Goal: Task Accomplishment & Management: Complete application form

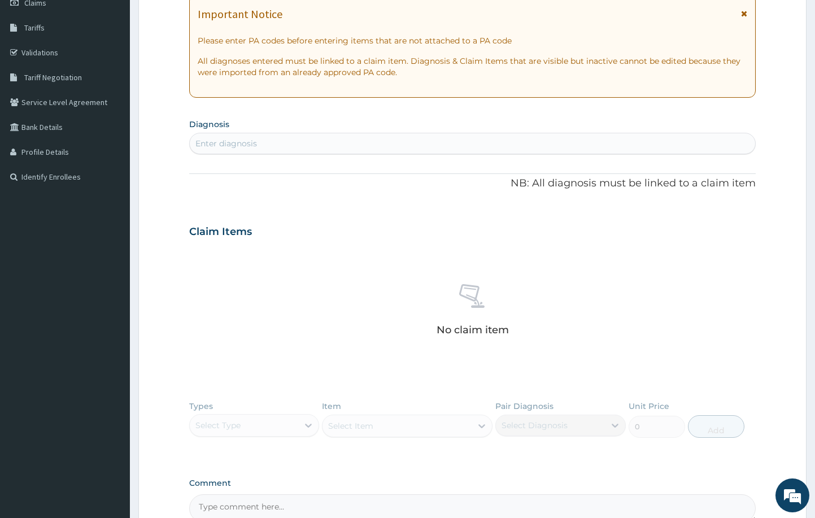
scroll to position [247, 0]
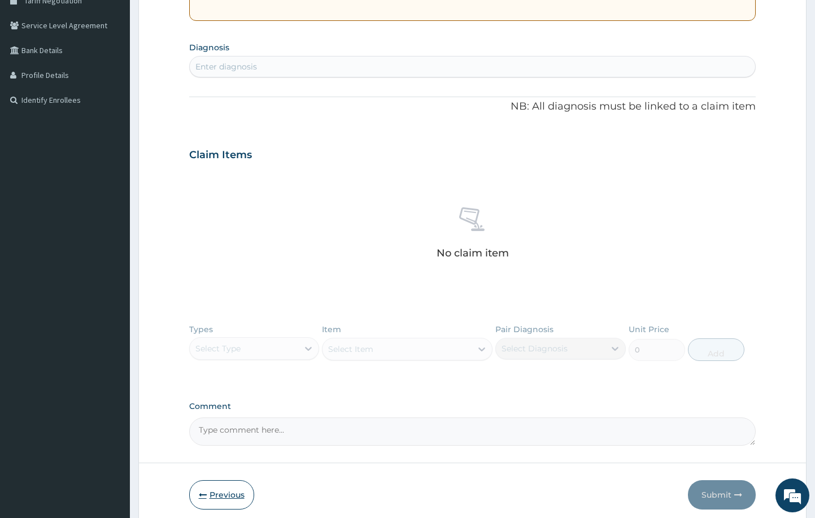
click at [224, 496] on button "Previous" at bounding box center [221, 494] width 65 height 29
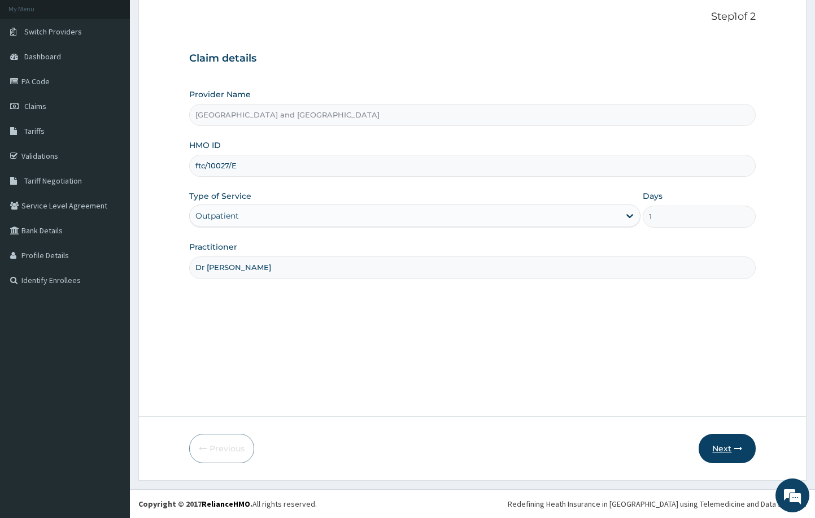
click at [731, 446] on button "Next" at bounding box center [727, 448] width 57 height 29
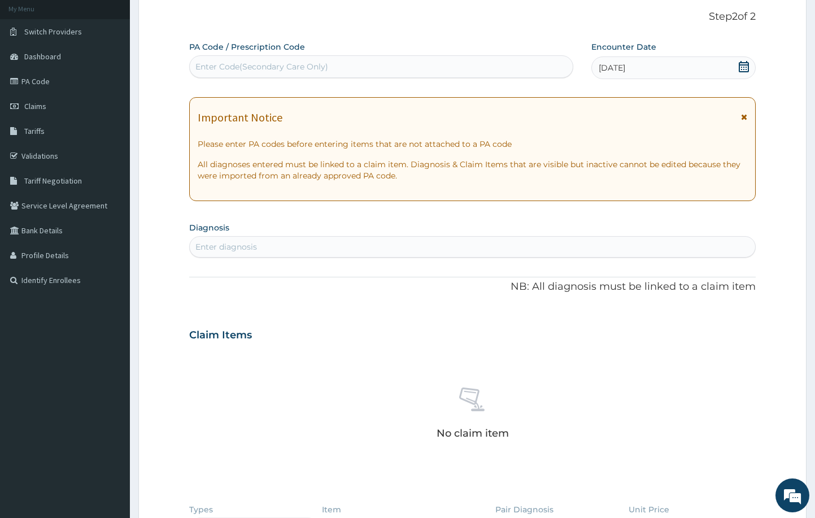
click at [414, 248] on div "Enter diagnosis" at bounding box center [473, 247] width 566 height 18
type input "[MEDICAL_DATA]"
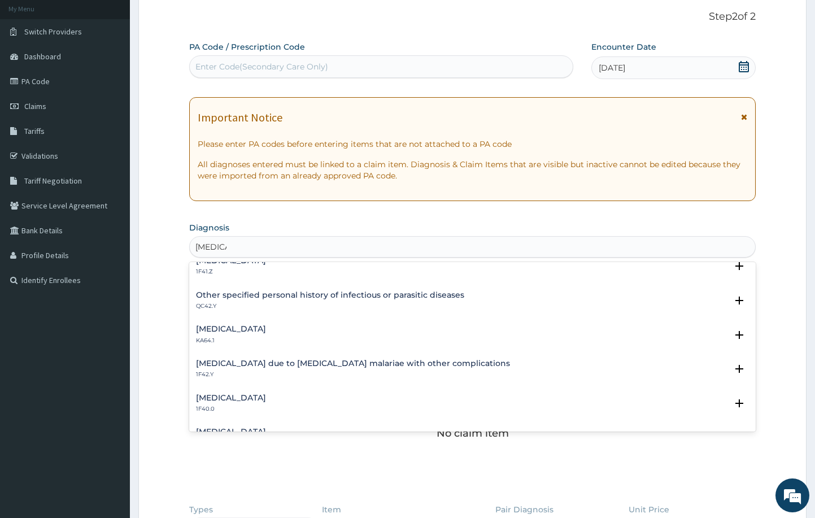
scroll to position [306, 0]
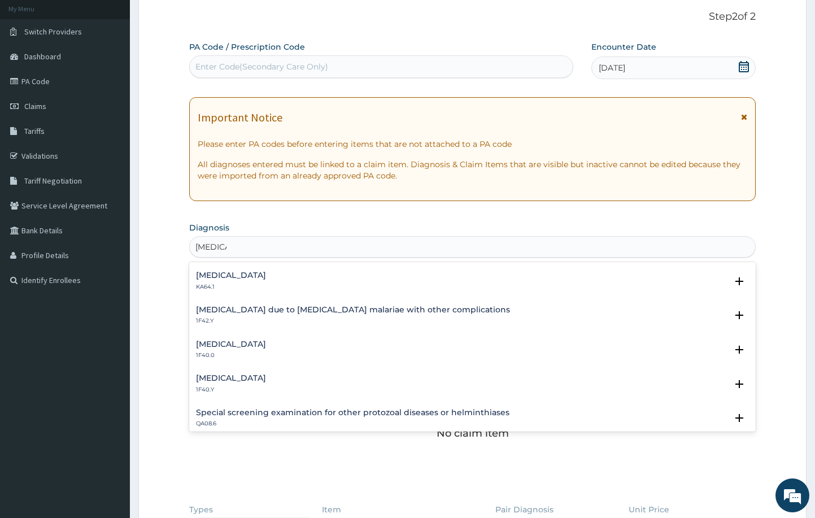
click at [266, 375] on h4 "[MEDICAL_DATA]" at bounding box center [231, 378] width 70 height 8
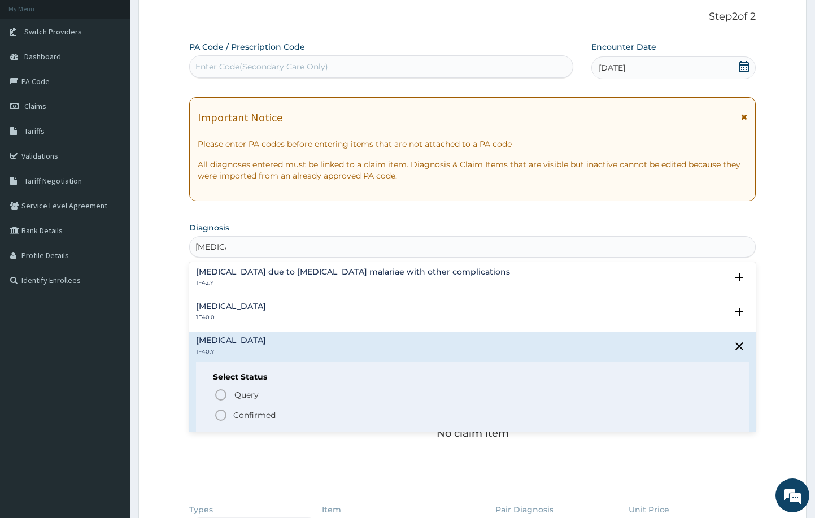
scroll to position [345, 0]
click at [219, 415] on icon "status option filled" at bounding box center [221, 415] width 14 height 14
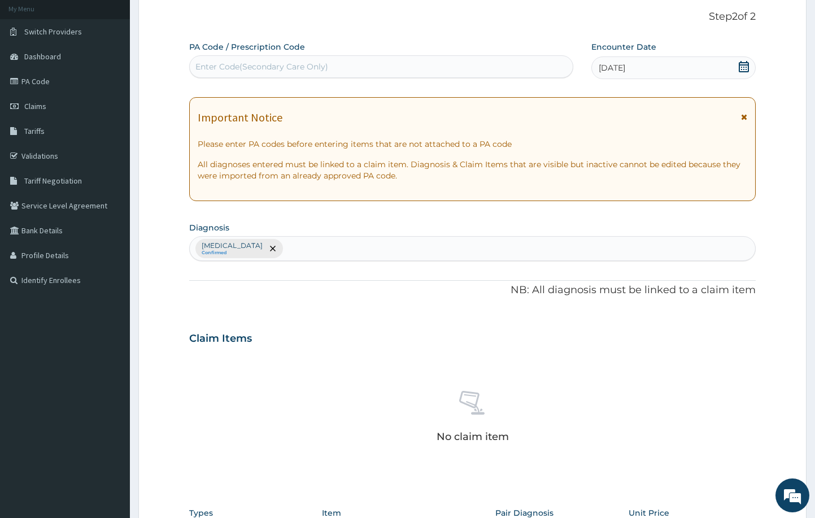
click at [545, 244] on div "[MEDICAL_DATA] Confirmed" at bounding box center [473, 249] width 566 height 24
type input "[MEDICAL_DATA]"
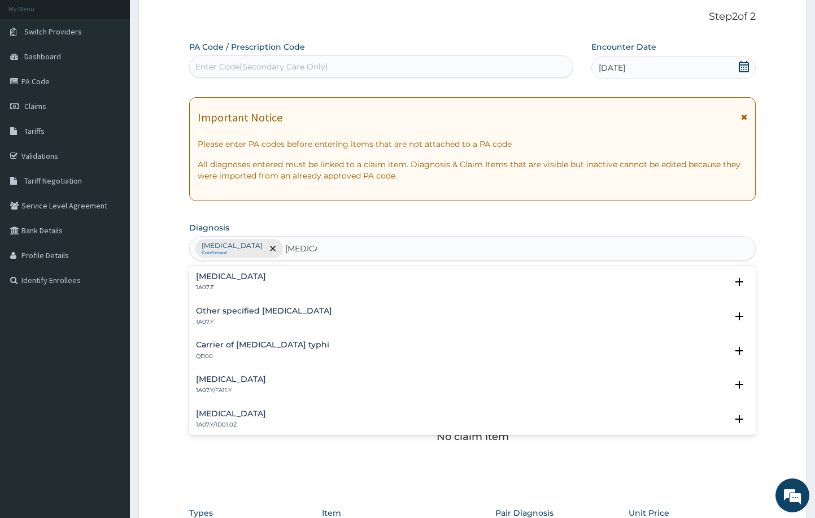
click at [266, 273] on h4 "[MEDICAL_DATA]" at bounding box center [231, 276] width 70 height 8
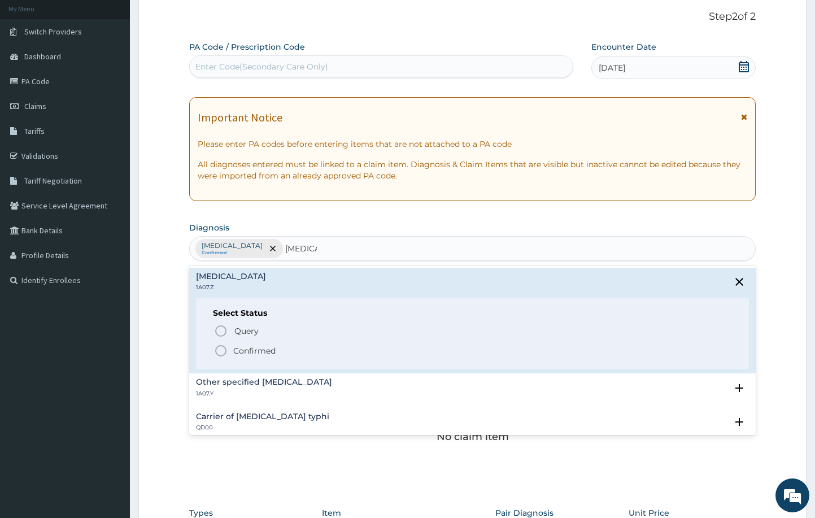
click at [223, 350] on icon "status option filled" at bounding box center [221, 351] width 14 height 14
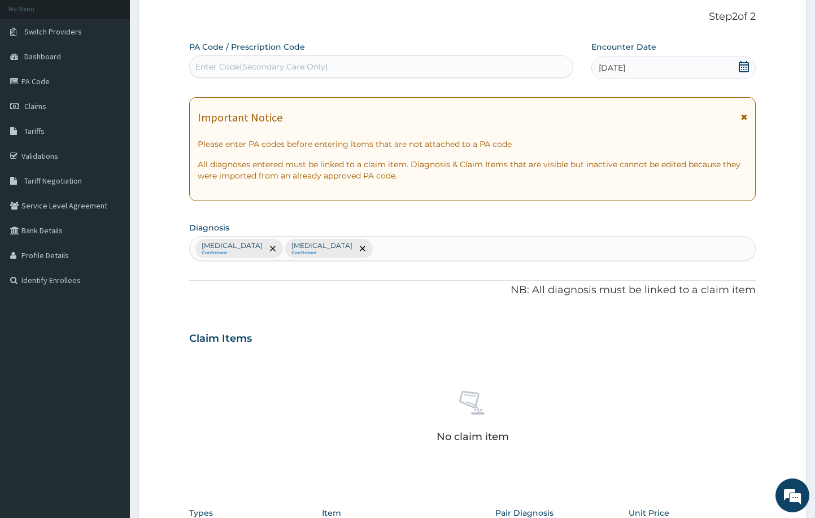
scroll to position [297, 0]
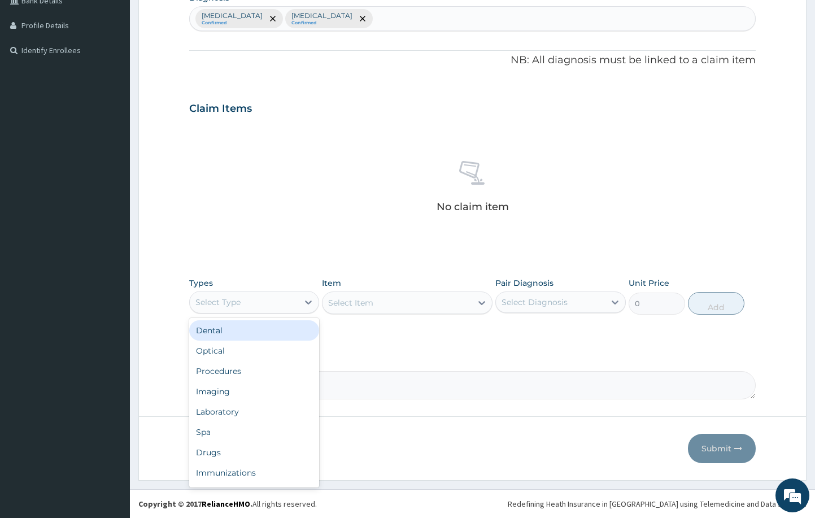
click at [272, 304] on div "Select Type" at bounding box center [244, 302] width 109 height 18
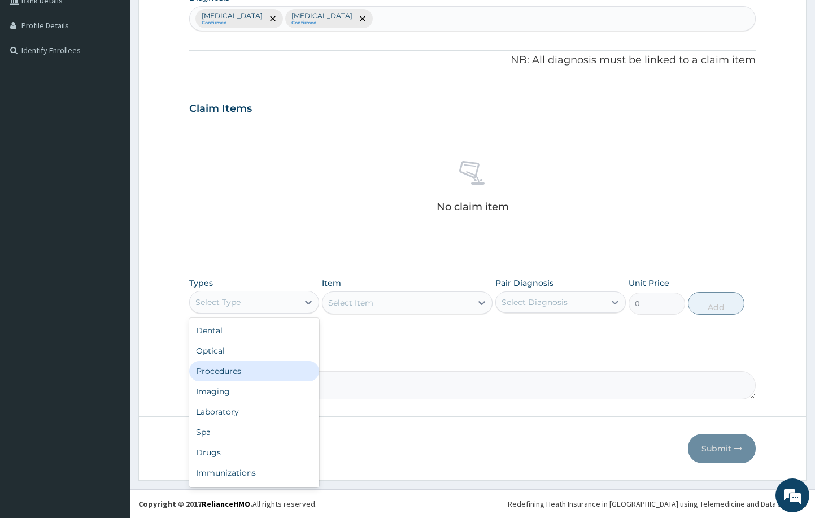
click at [259, 371] on div "Procedures" at bounding box center [254, 371] width 131 height 20
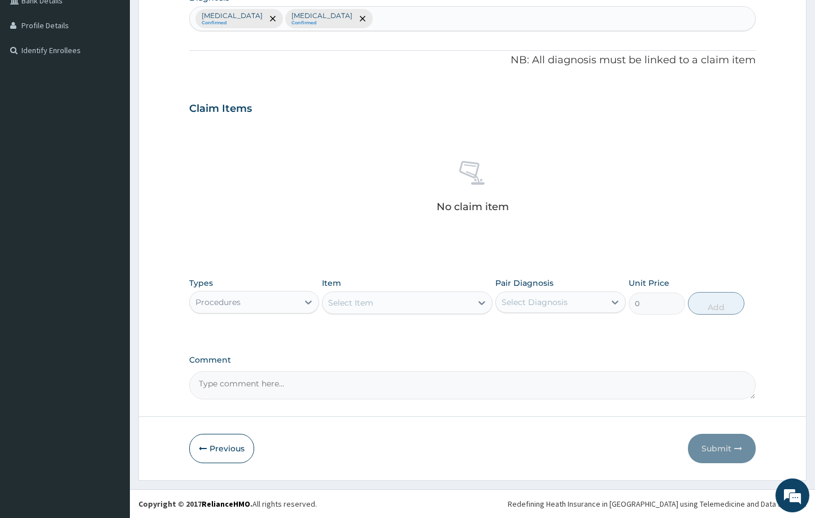
click at [404, 301] on div "Select Item" at bounding box center [397, 303] width 149 height 18
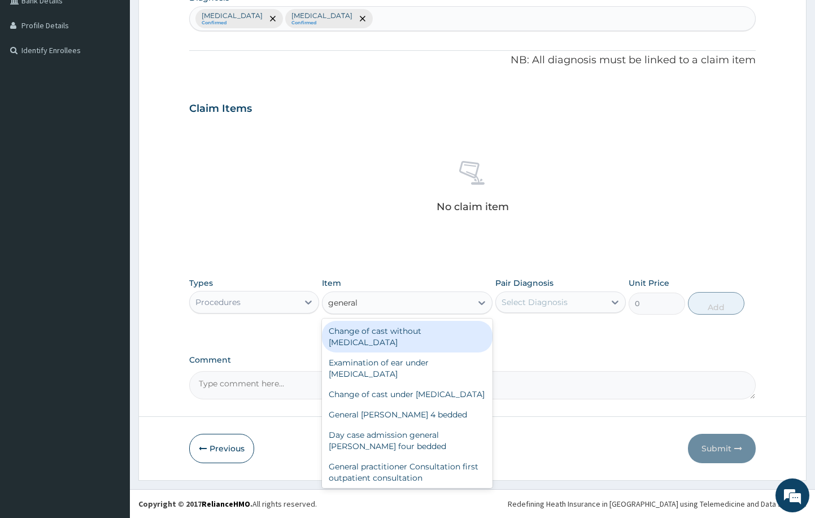
type input "general"
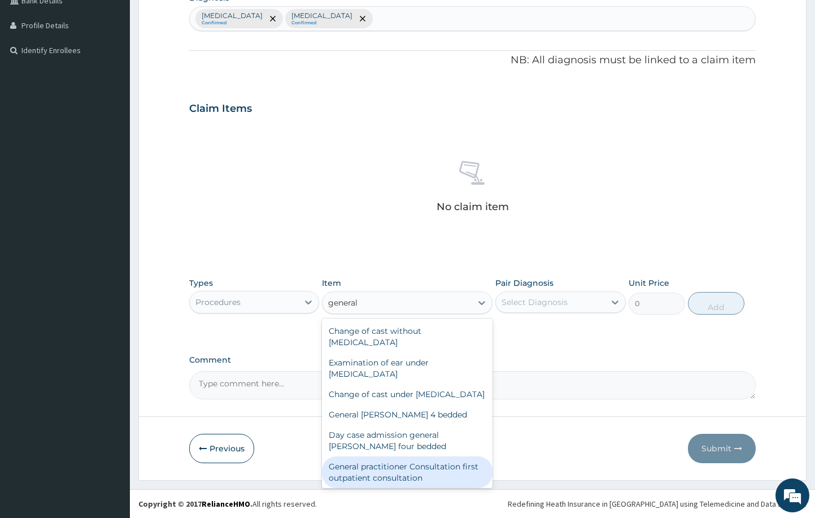
click at [380, 472] on div "General practitioner Consultation first outpatient consultation" at bounding box center [407, 473] width 170 height 32
type input "3000"
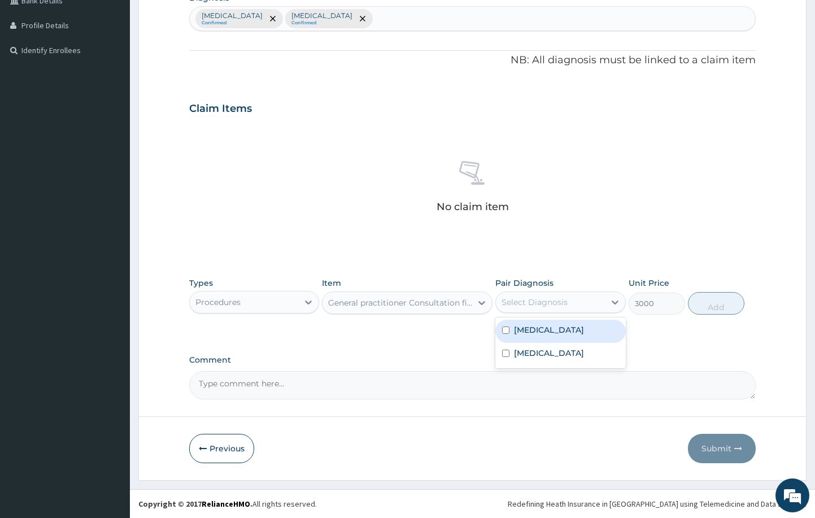
click at [552, 302] on div "Select Diagnosis" at bounding box center [535, 302] width 66 height 11
click at [548, 331] on label "[MEDICAL_DATA]" at bounding box center [549, 329] width 70 height 11
checkbox input "true"
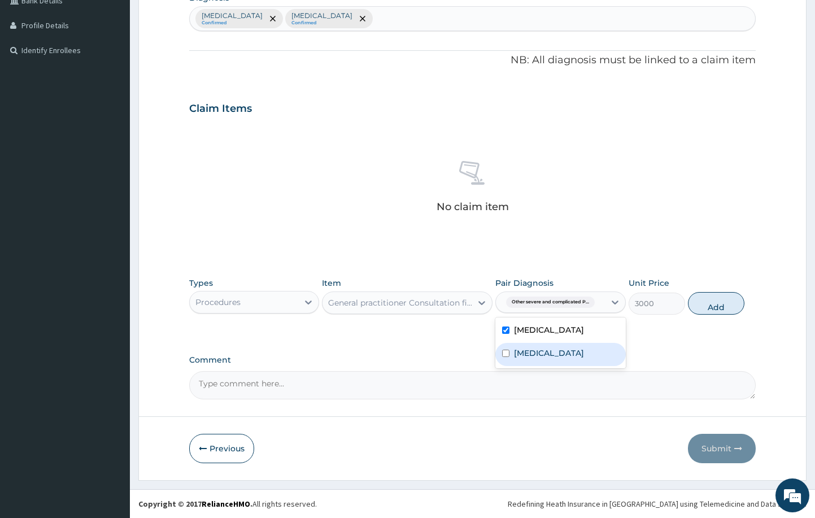
click at [542, 359] on label "[MEDICAL_DATA]" at bounding box center [549, 352] width 70 height 11
checkbox input "true"
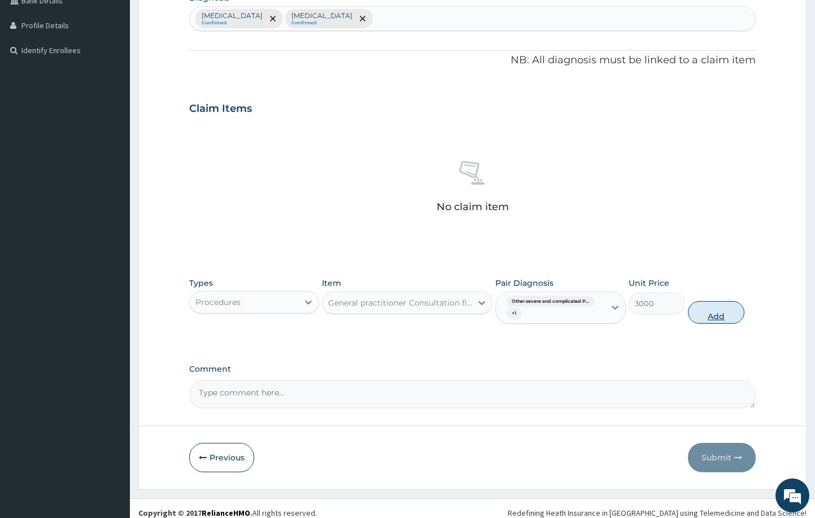
click at [728, 313] on button "Add" at bounding box center [716, 312] width 56 height 23
type input "0"
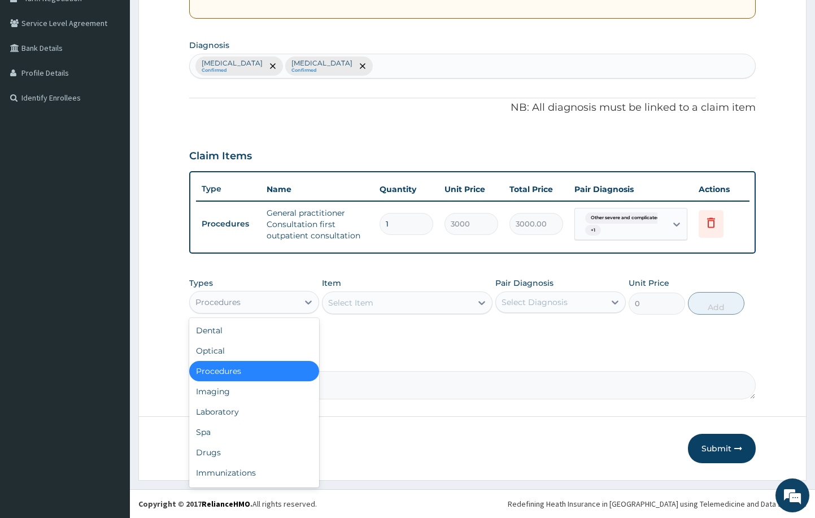
click at [259, 300] on div "Procedures" at bounding box center [244, 302] width 109 height 18
click at [249, 408] on div "Laboratory" at bounding box center [254, 412] width 131 height 20
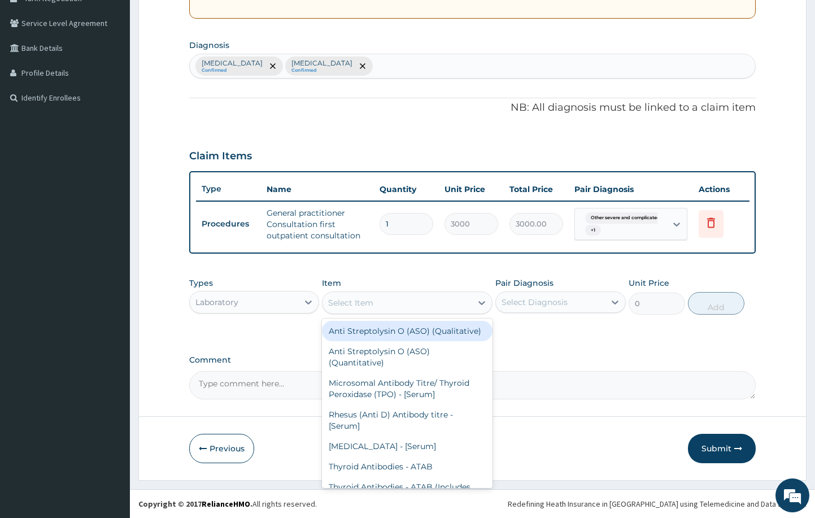
click at [395, 297] on div "Select Item" at bounding box center [397, 303] width 149 height 18
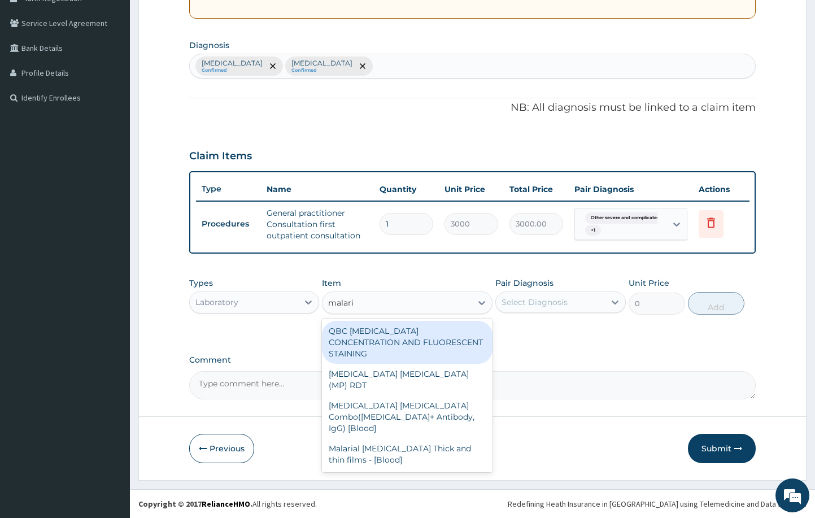
type input "[MEDICAL_DATA]"
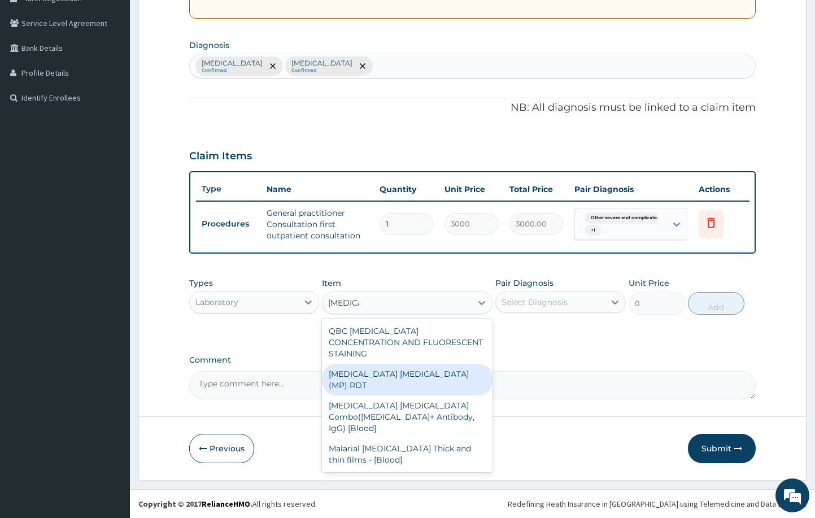
type input "1500"
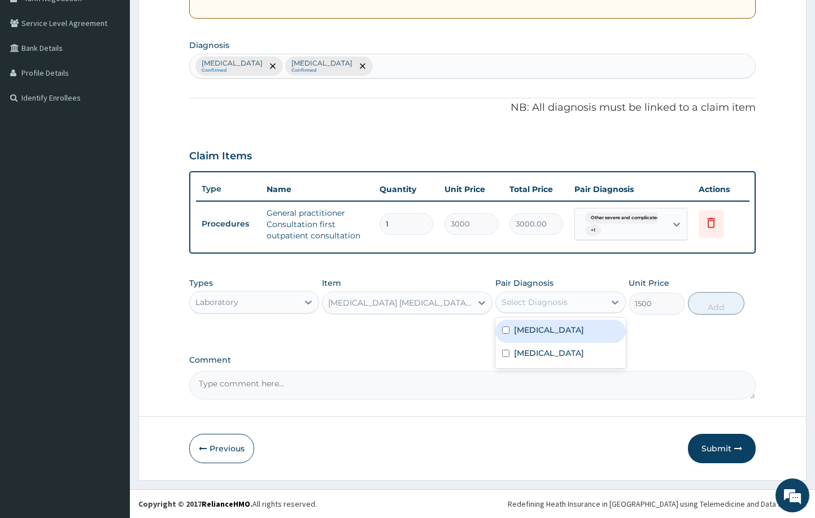
click at [554, 306] on div "Select Diagnosis" at bounding box center [535, 302] width 66 height 11
click at [552, 332] on label "[MEDICAL_DATA]" at bounding box center [549, 329] width 70 height 11
checkbox input "true"
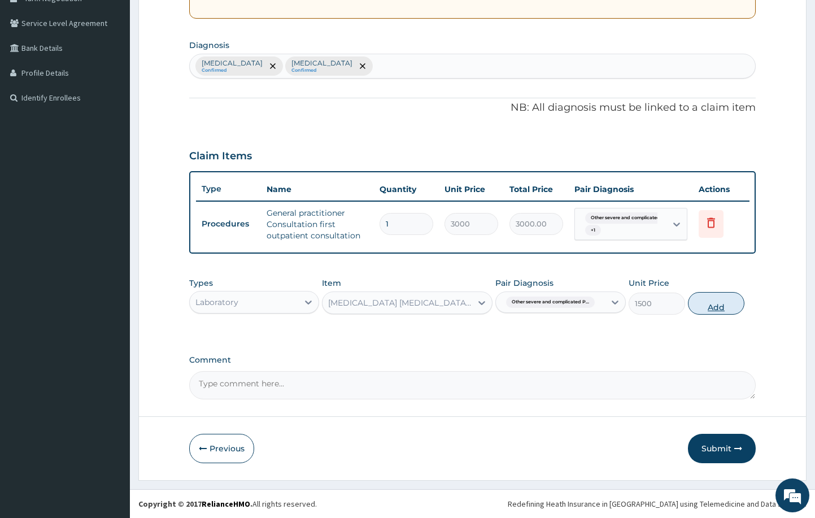
click at [703, 305] on button "Add" at bounding box center [716, 303] width 56 height 23
type input "0"
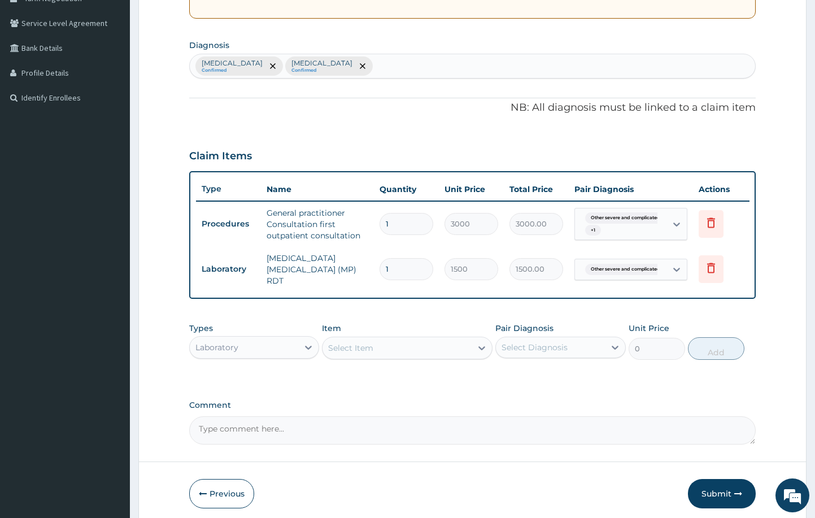
click at [399, 345] on div "Select Item" at bounding box center [397, 348] width 149 height 18
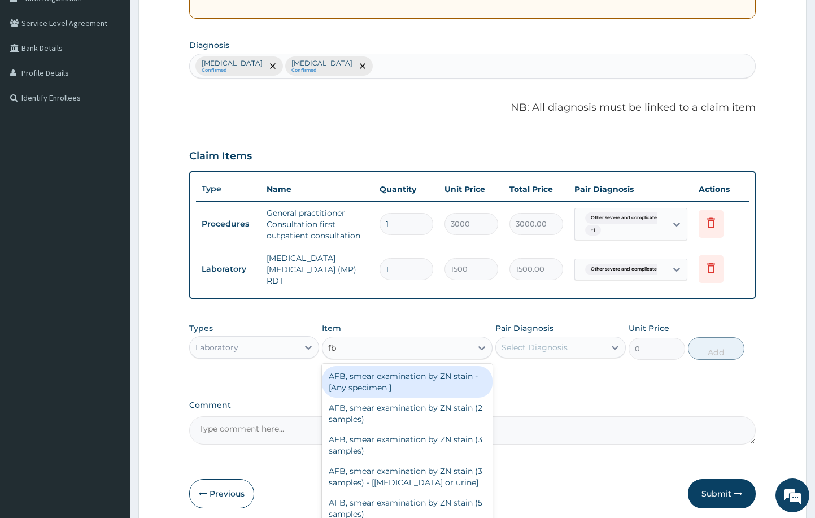
type input "fbc"
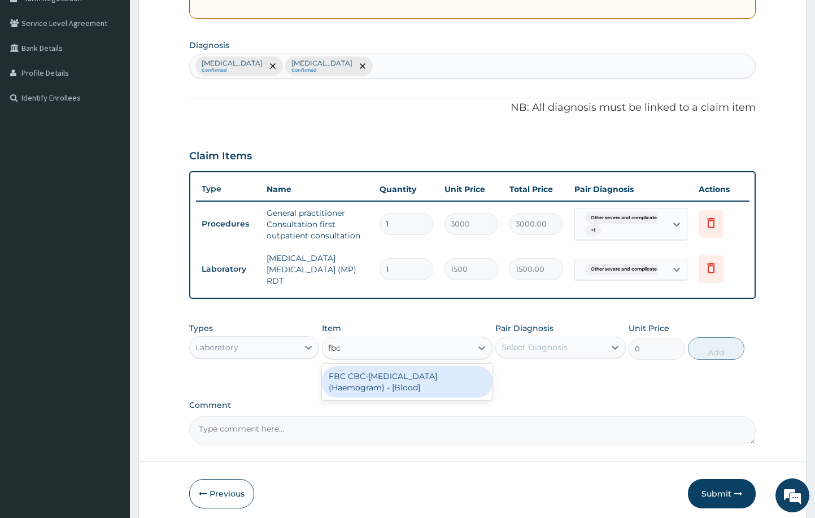
type input "3000"
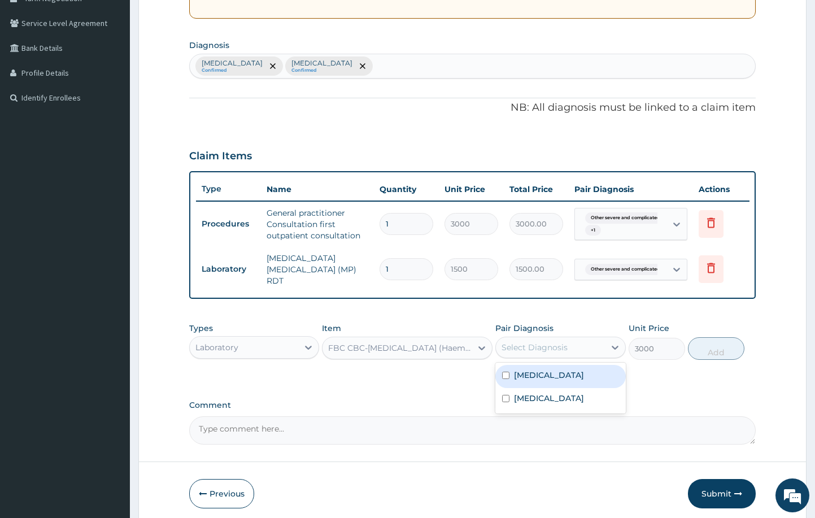
click at [587, 339] on div "Select Diagnosis" at bounding box center [550, 347] width 109 height 18
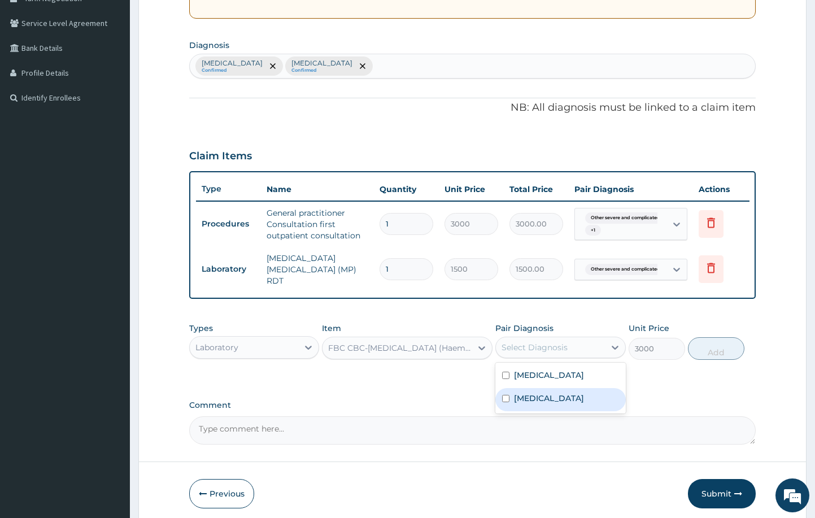
click at [584, 404] on label "[MEDICAL_DATA]" at bounding box center [549, 398] width 70 height 11
checkbox input "true"
click at [716, 339] on button "Add" at bounding box center [716, 348] width 56 height 23
type input "0"
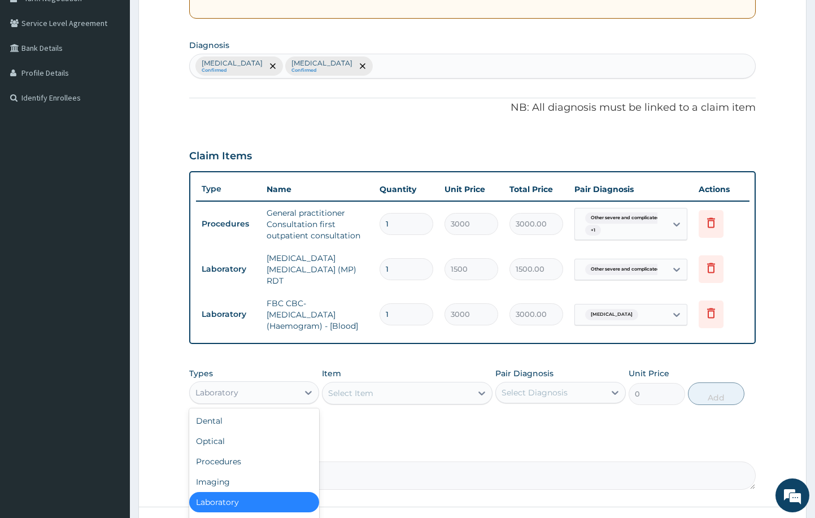
click at [288, 389] on div "Laboratory" at bounding box center [244, 393] width 109 height 18
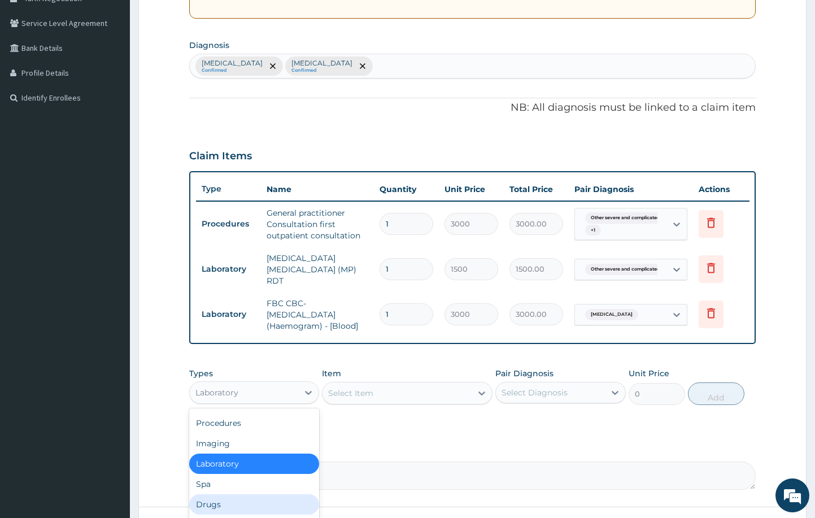
click at [245, 495] on div "Drugs" at bounding box center [254, 504] width 131 height 20
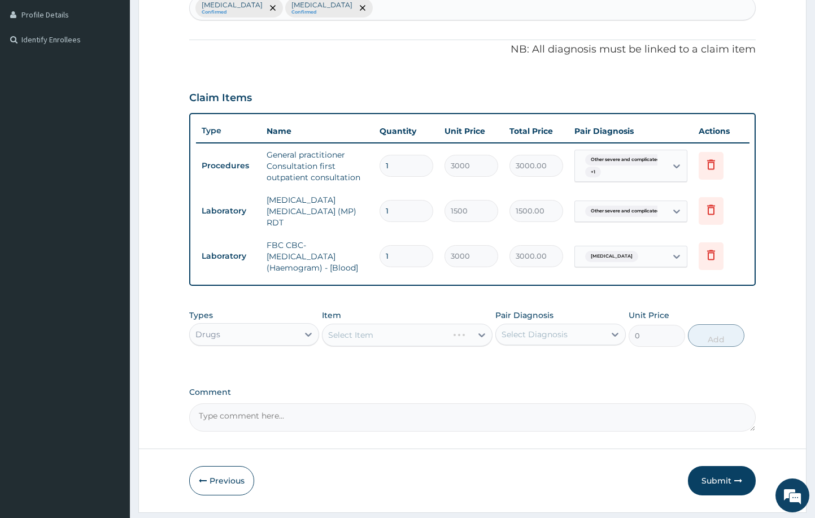
scroll to position [333, 0]
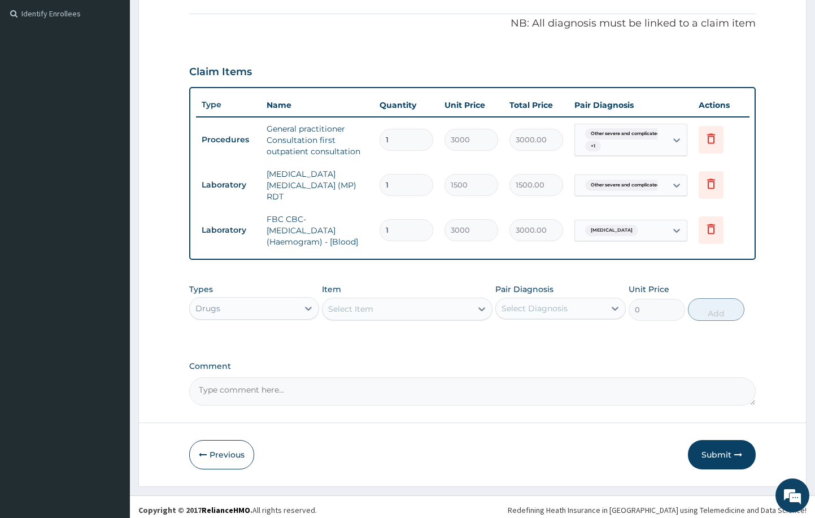
click at [384, 300] on div "Select Item" at bounding box center [397, 309] width 149 height 18
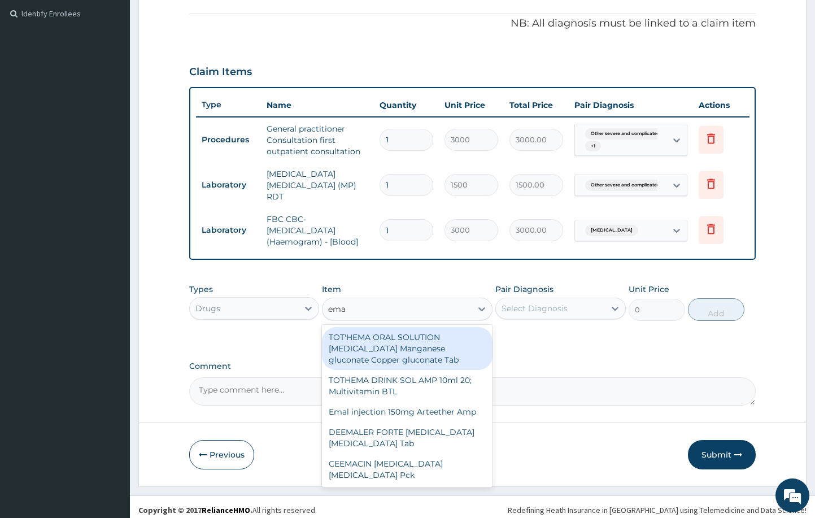
type input "emal"
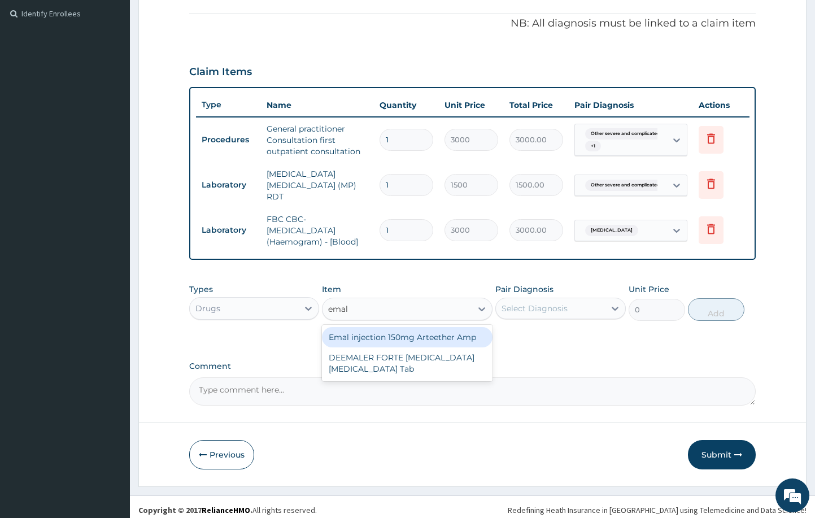
type input "4259.25"
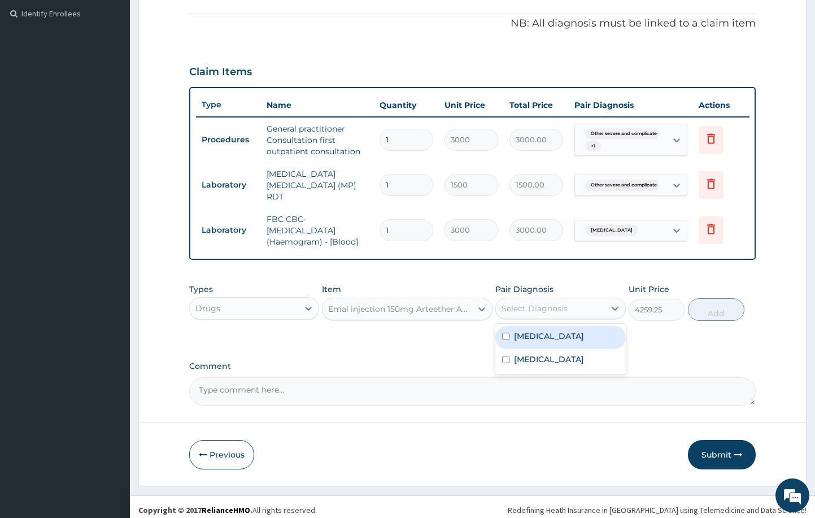
click at [536, 303] on div "Select Diagnosis" at bounding box center [535, 308] width 66 height 11
click at [539, 339] on label "[MEDICAL_DATA]" at bounding box center [549, 336] width 70 height 11
checkbox input "true"
click at [697, 298] on button "Add" at bounding box center [716, 309] width 56 height 23
type input "0"
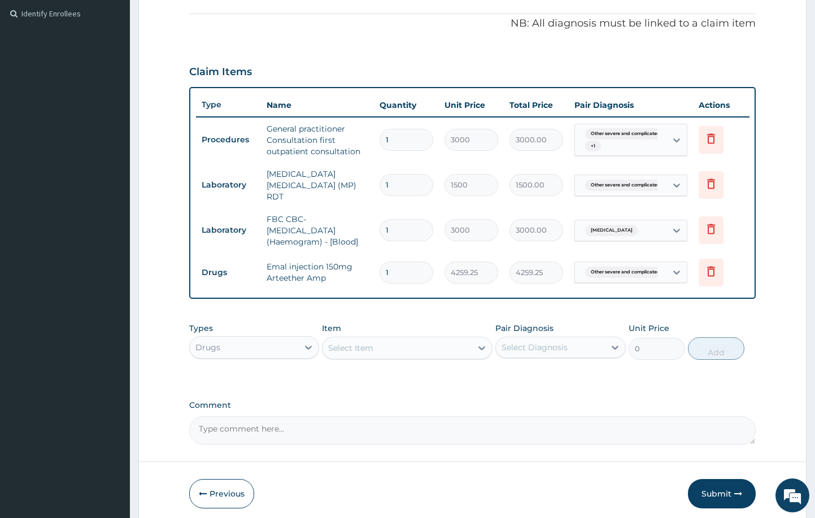
click at [396, 340] on div "Select Item" at bounding box center [397, 348] width 149 height 18
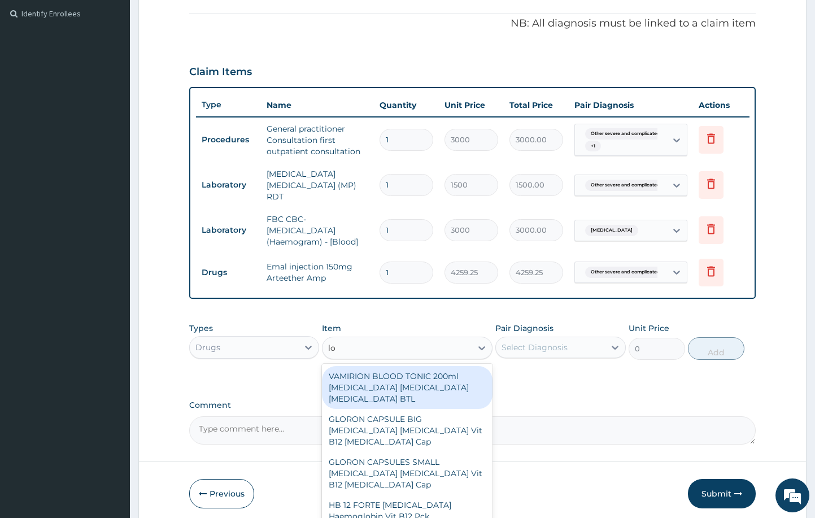
type input "l"
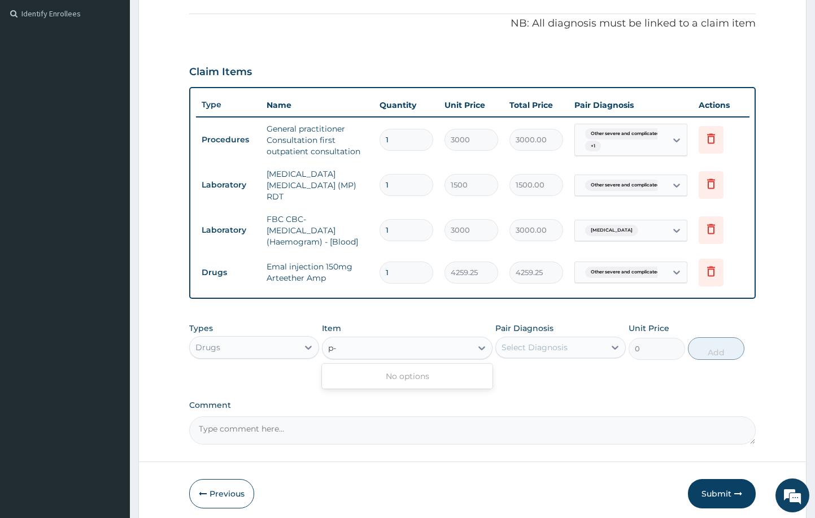
type input "p"
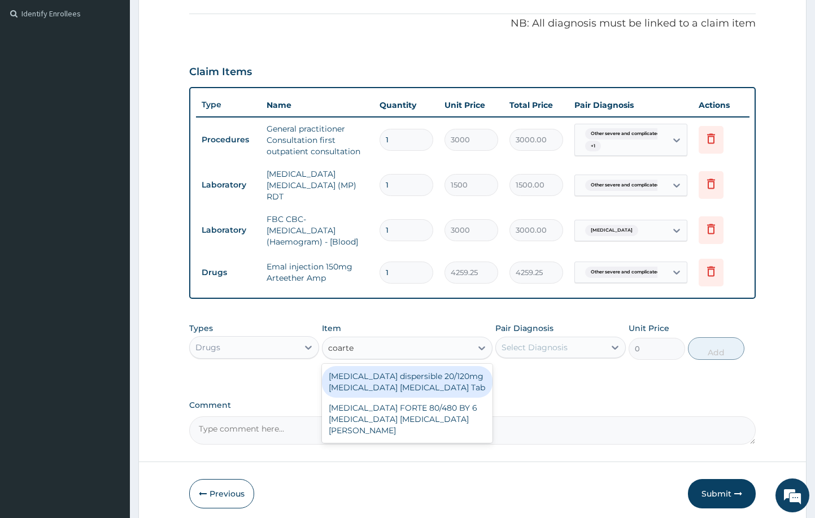
type input "[MEDICAL_DATA]"
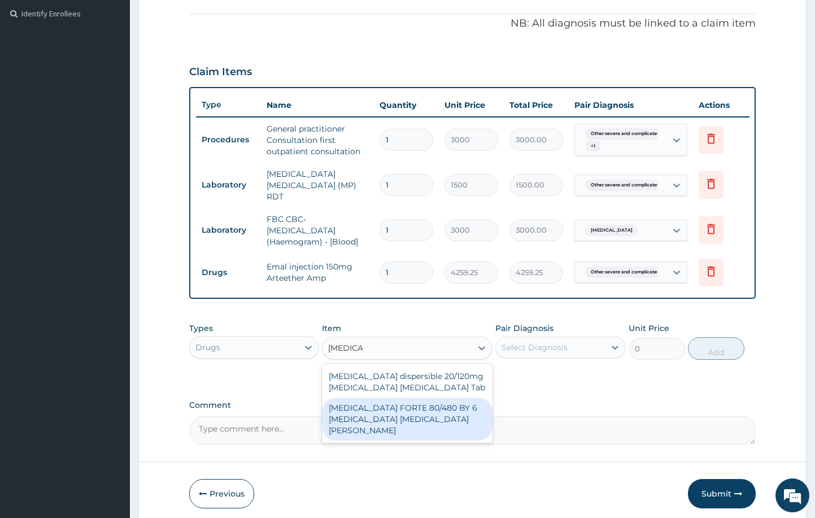
click at [375, 405] on div "[MEDICAL_DATA] FORTE 80/480 BY 6 [MEDICAL_DATA] [MEDICAL_DATA][PERSON_NAME]" at bounding box center [407, 419] width 170 height 43
type input "4830"
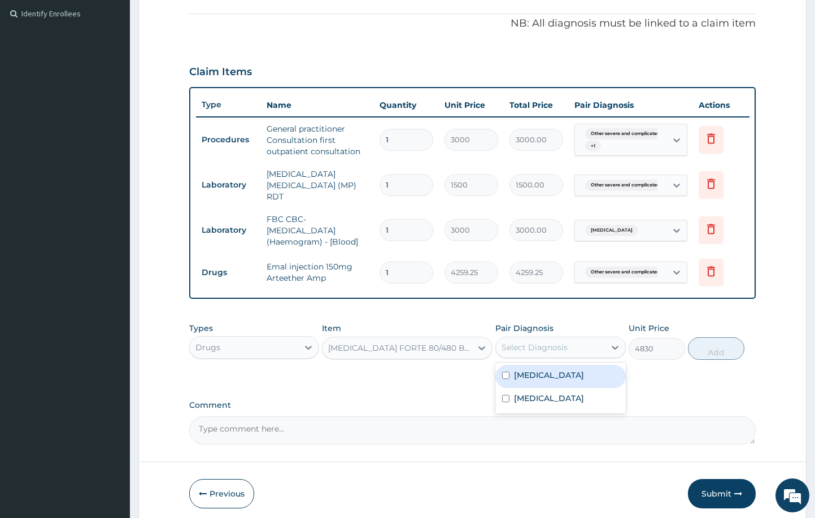
click at [553, 342] on div "Select Diagnosis" at bounding box center [535, 347] width 66 height 11
click at [550, 375] on label "[MEDICAL_DATA]" at bounding box center [549, 374] width 70 height 11
checkbox input "true"
click at [699, 341] on button "Add" at bounding box center [716, 348] width 56 height 23
type input "0"
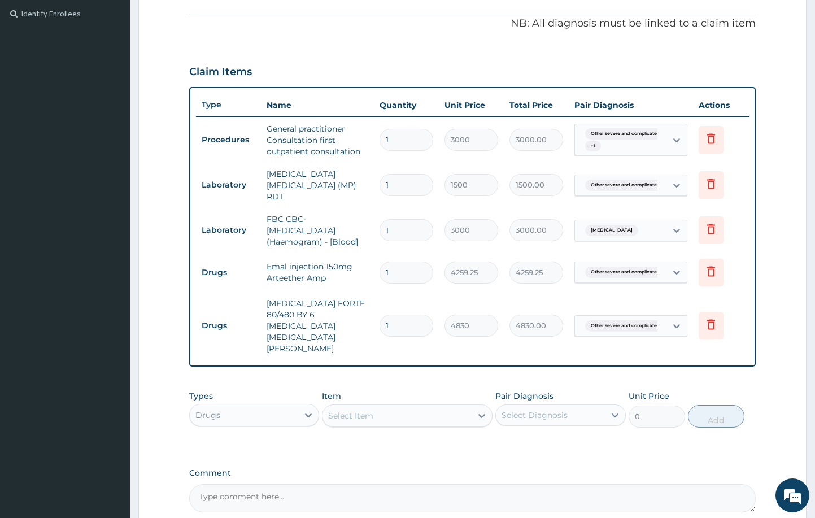
click at [437, 407] on div "Select Item" at bounding box center [397, 416] width 149 height 18
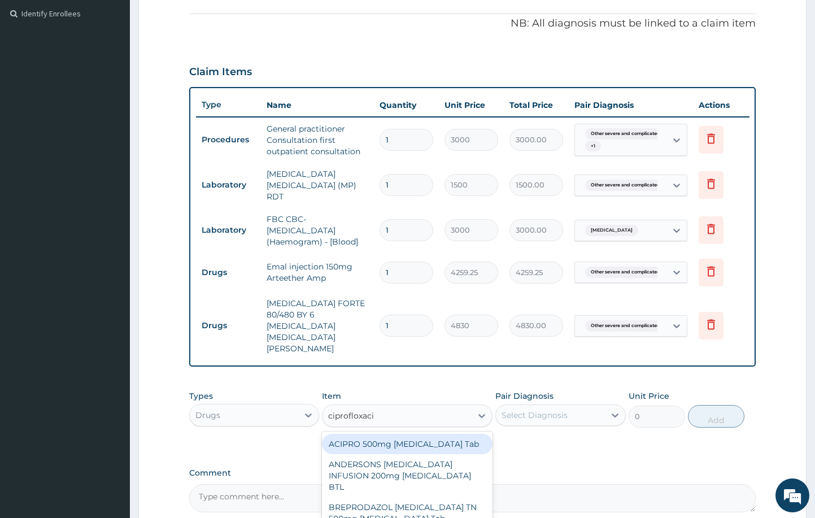
type input "[MEDICAL_DATA]"
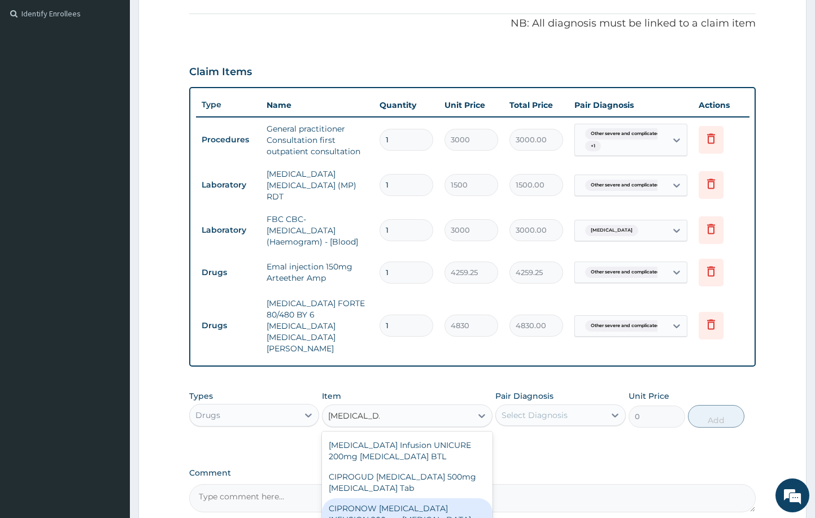
scroll to position [336, 0]
type input "431.25"
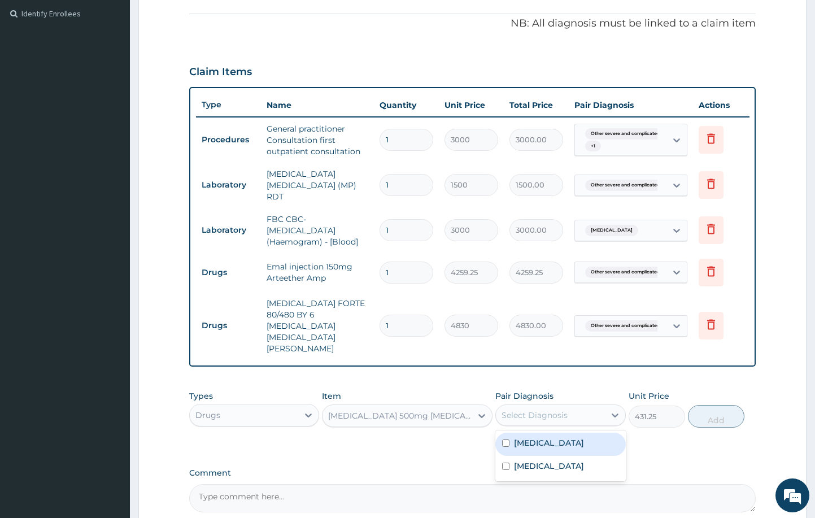
click at [559, 410] on div "Select Diagnosis" at bounding box center [535, 415] width 66 height 11
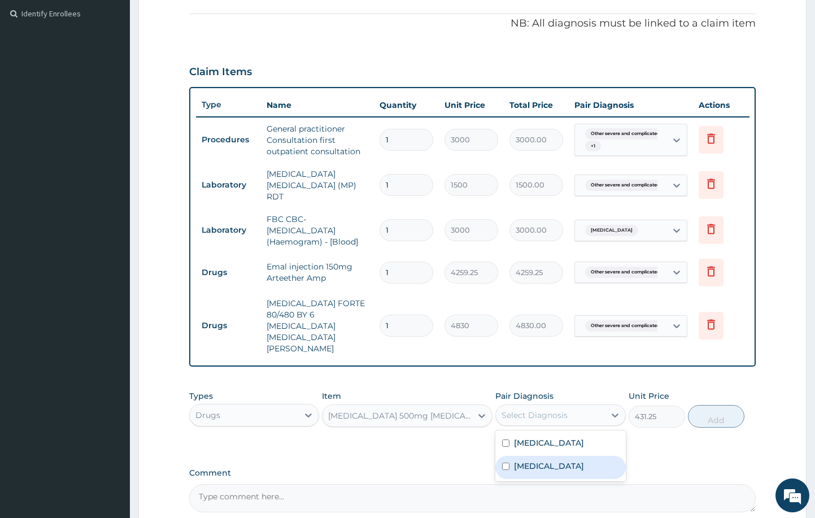
click at [553, 463] on label "[MEDICAL_DATA]" at bounding box center [549, 465] width 70 height 11
checkbox input "true"
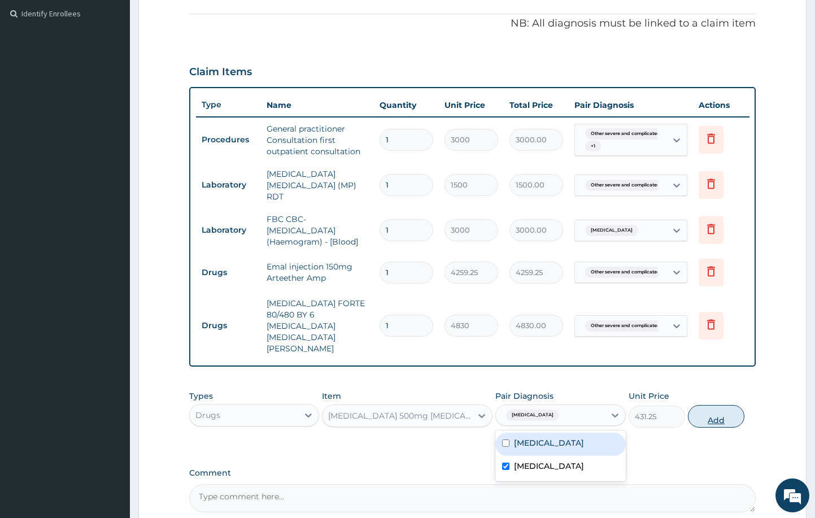
click at [701, 405] on button "Add" at bounding box center [716, 416] width 56 height 23
type input "0"
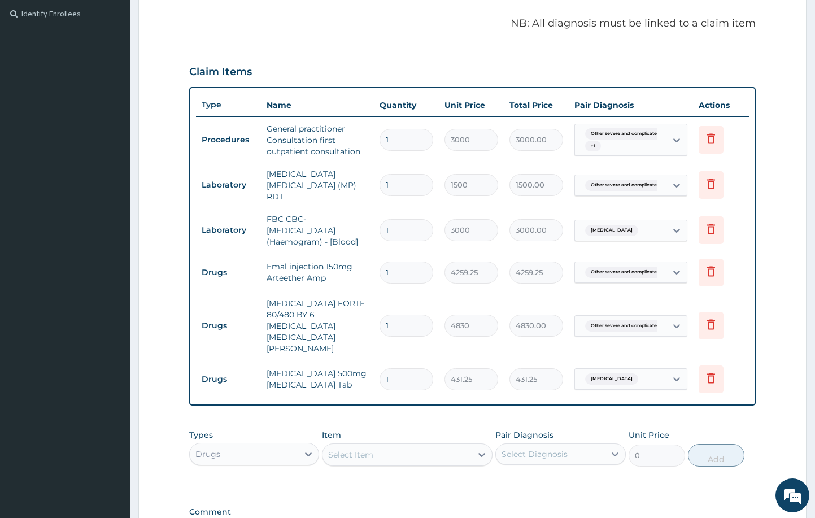
type input "10"
type input "4312.50"
type input "10"
click at [449, 446] on div "Select Item" at bounding box center [397, 455] width 149 height 18
click at [391, 446] on div "Select Item" at bounding box center [397, 455] width 149 height 18
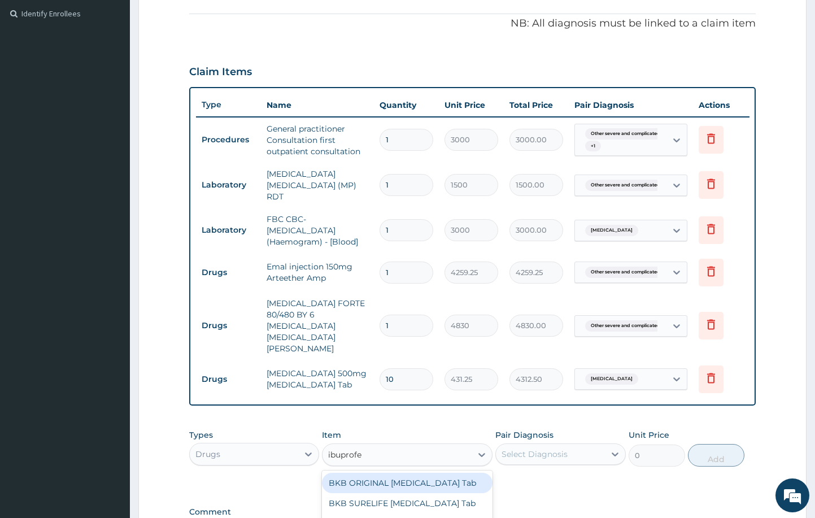
type input "[MEDICAL_DATA]"
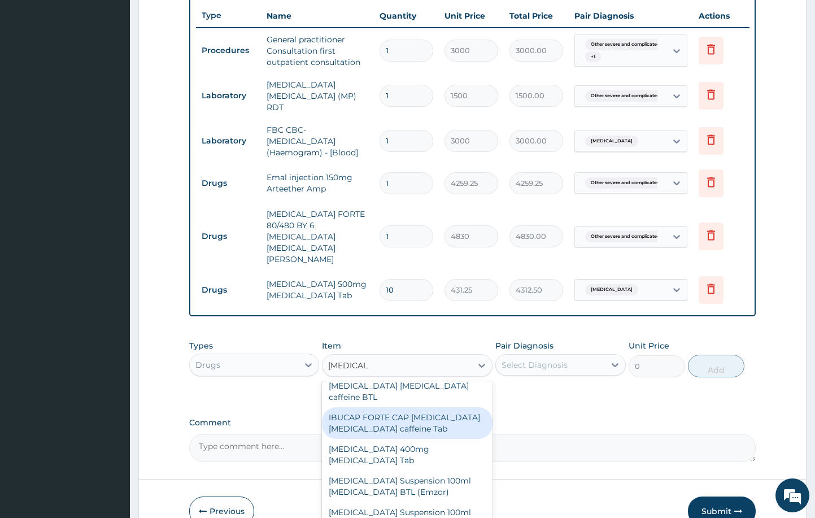
scroll to position [289, 0]
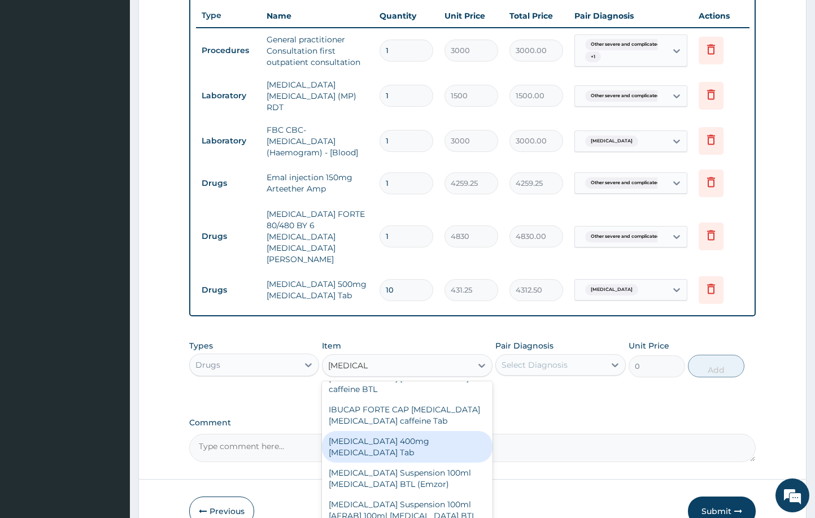
click at [438, 431] on div "[MEDICAL_DATA] 400mg [MEDICAL_DATA] Tab" at bounding box center [407, 447] width 170 height 32
type input "94.875"
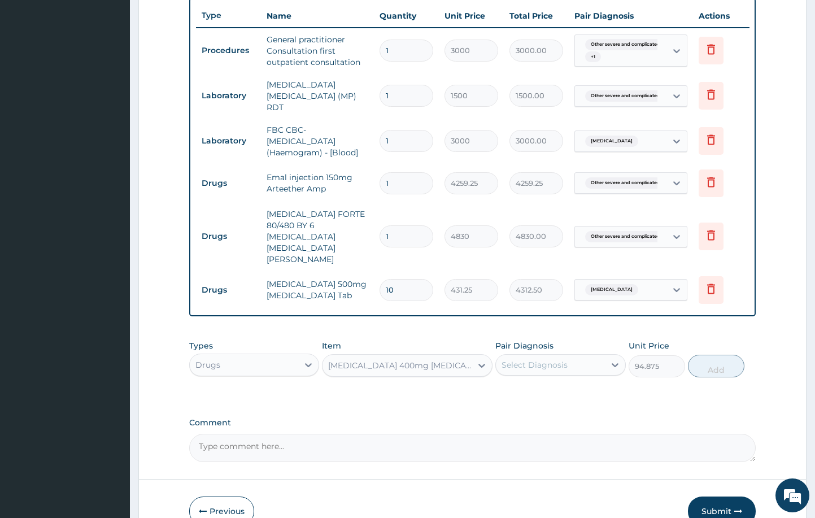
click at [538, 359] on div "Select Diagnosis" at bounding box center [535, 364] width 66 height 11
type input "1"
click at [543, 387] on label "[MEDICAL_DATA]" at bounding box center [549, 392] width 70 height 11
checkbox input "true"
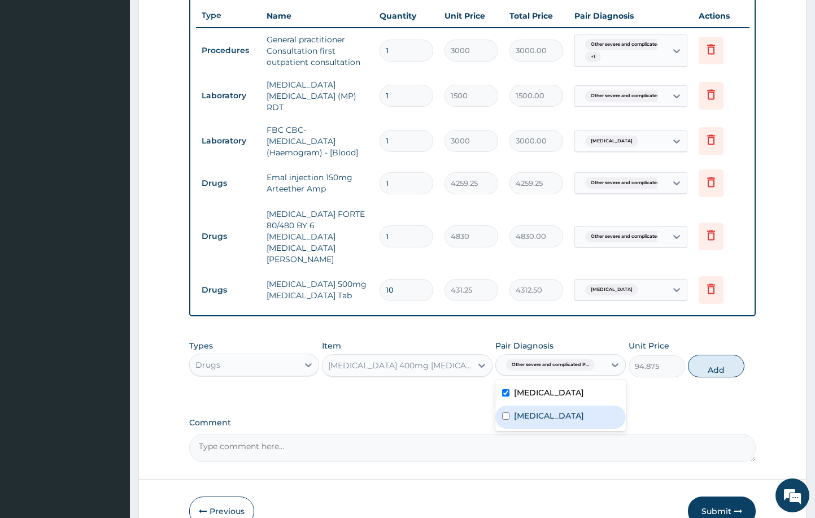
click at [538, 410] on label "[MEDICAL_DATA]" at bounding box center [549, 415] width 70 height 11
checkbox input "true"
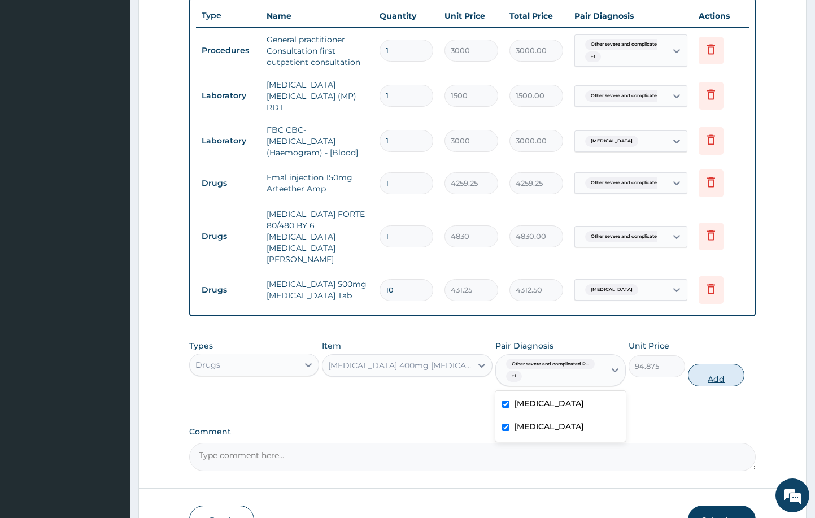
click at [709, 364] on button "Add" at bounding box center [716, 375] width 56 height 23
type input "0"
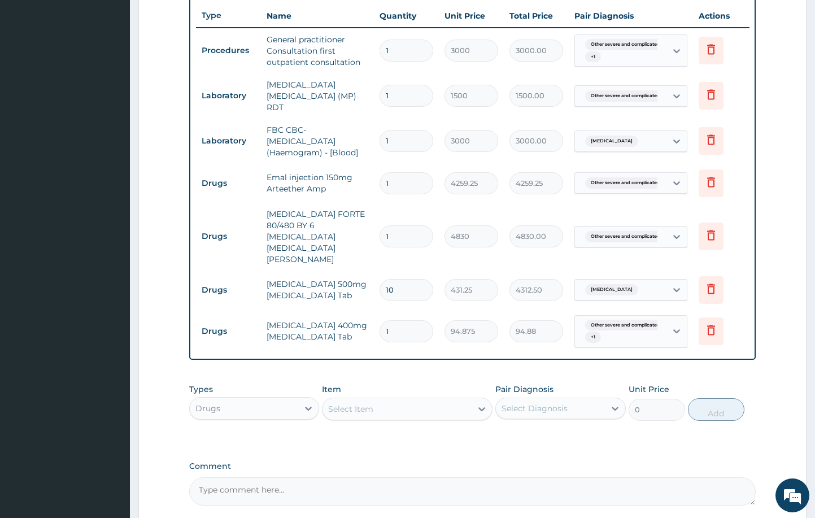
type input "18"
type input "1707.75"
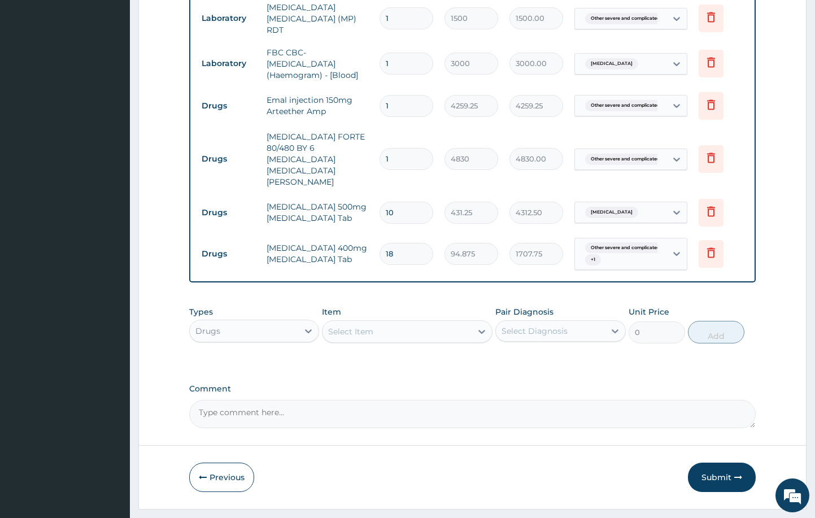
type input "18"
click at [482, 400] on textarea "Comment" at bounding box center [472, 414] width 567 height 28
click at [273, 400] on textarea "Headache, Cold, Weakness" at bounding box center [472, 414] width 567 height 28
click at [349, 400] on textarea "Headache, Cold, Body weakness" at bounding box center [472, 414] width 567 height 28
type textarea "Headache, Cold, Body weakness Fever."
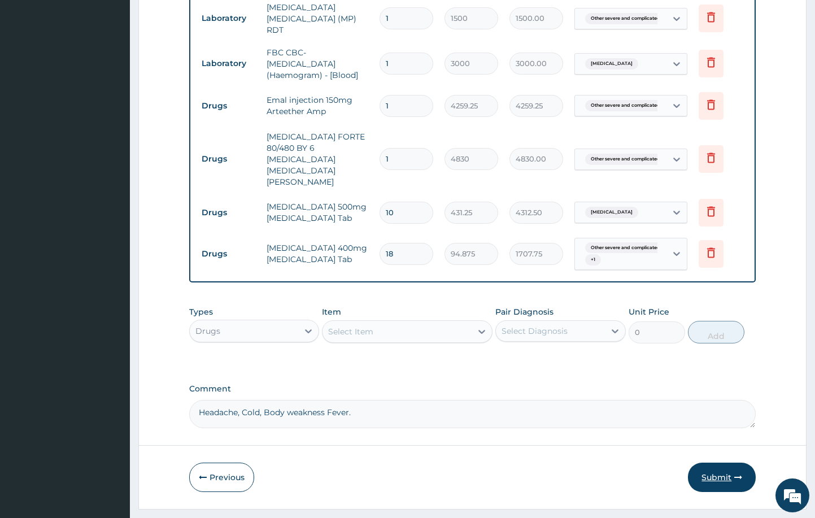
click at [721, 463] on button "Submit" at bounding box center [722, 477] width 68 height 29
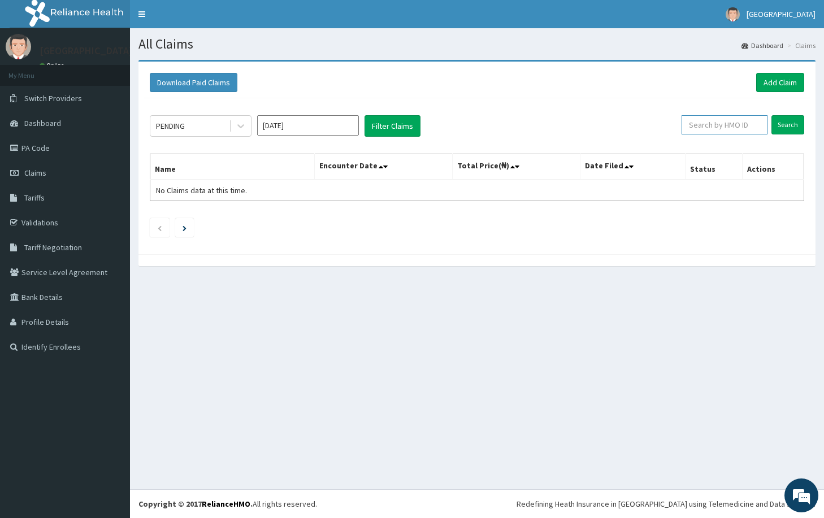
click at [735, 123] on input "text" at bounding box center [724, 124] width 86 height 19
paste input "#09064004820r"
type input "#09064004820r"
click at [723, 125] on input "#09064004820r" at bounding box center [706, 124] width 78 height 19
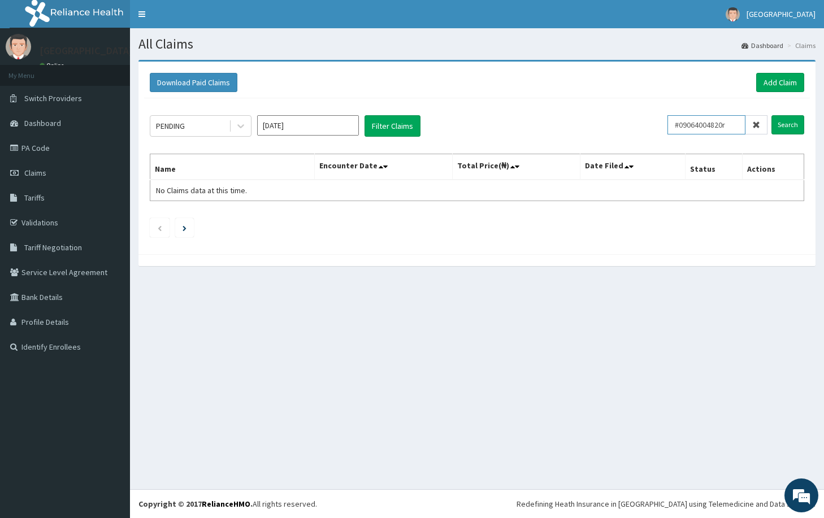
click at [723, 125] on input "#09064004820r" at bounding box center [706, 124] width 78 height 19
click at [723, 126] on input "text" at bounding box center [724, 124] width 86 height 19
paste input "ftc/10027/E"
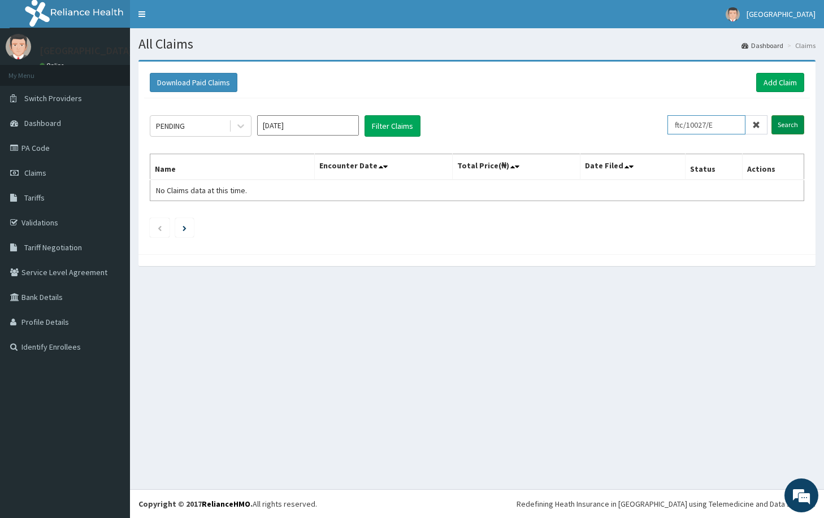
type input "ftc/10027/E"
click at [783, 125] on input "Search" at bounding box center [787, 124] width 33 height 19
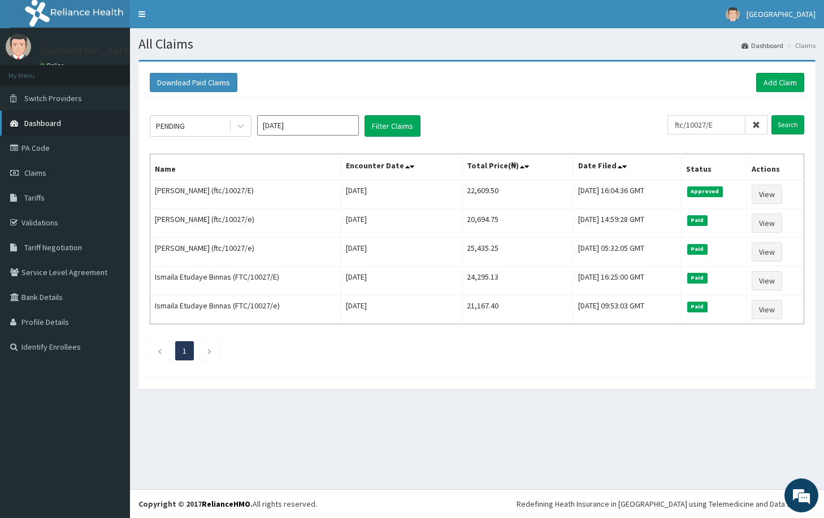
click at [35, 123] on span "Dashboard" at bounding box center [42, 123] width 37 height 10
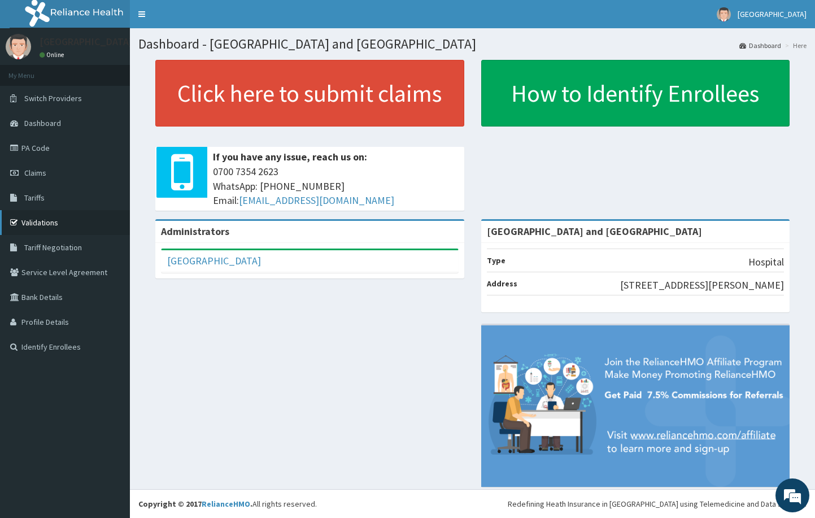
click at [103, 218] on link "Validations" at bounding box center [65, 222] width 130 height 25
